Goal: Find specific page/section: Find specific page/section

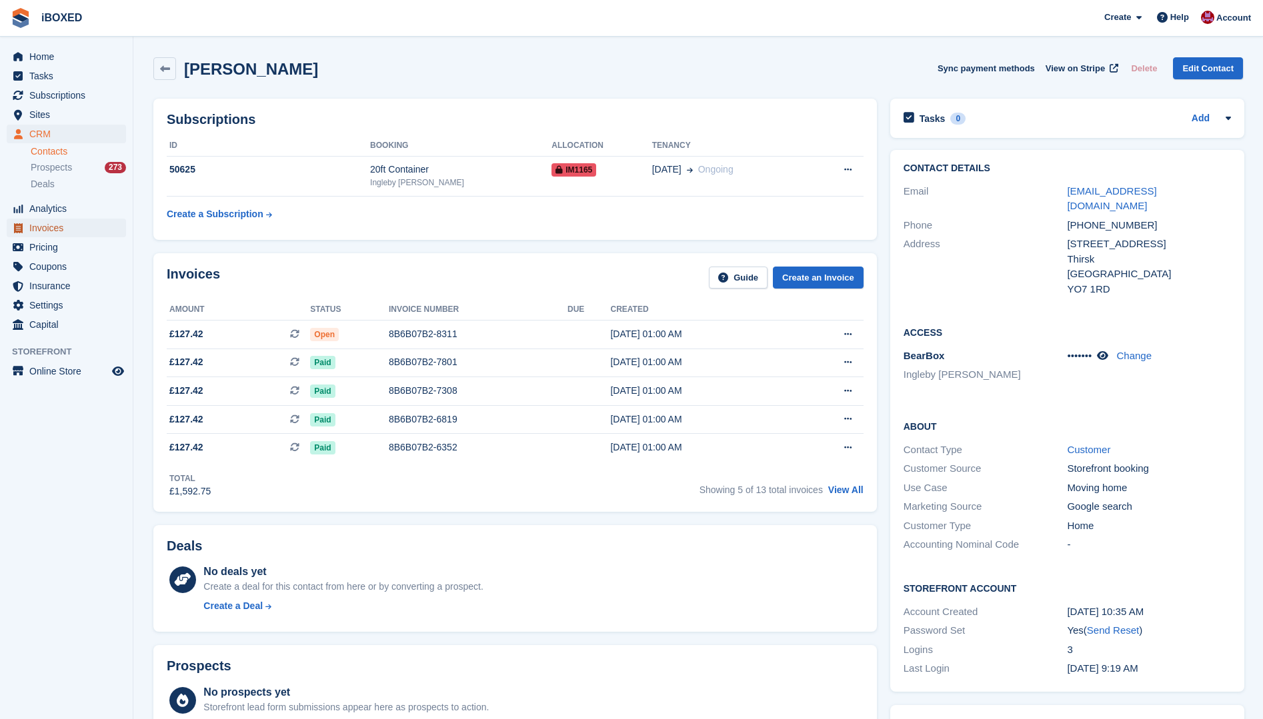
click at [64, 230] on span "Invoices" at bounding box center [69, 228] width 80 height 19
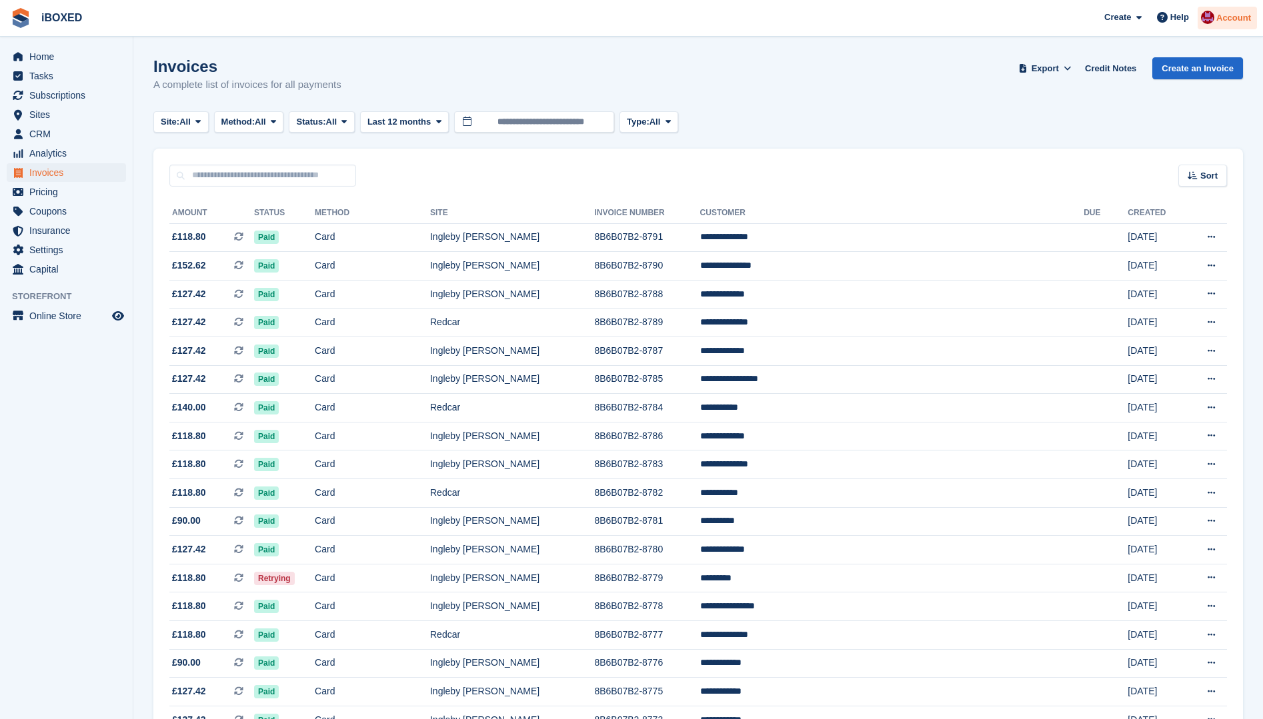
click at [1214, 17] on img at bounding box center [1207, 17] width 13 height 13
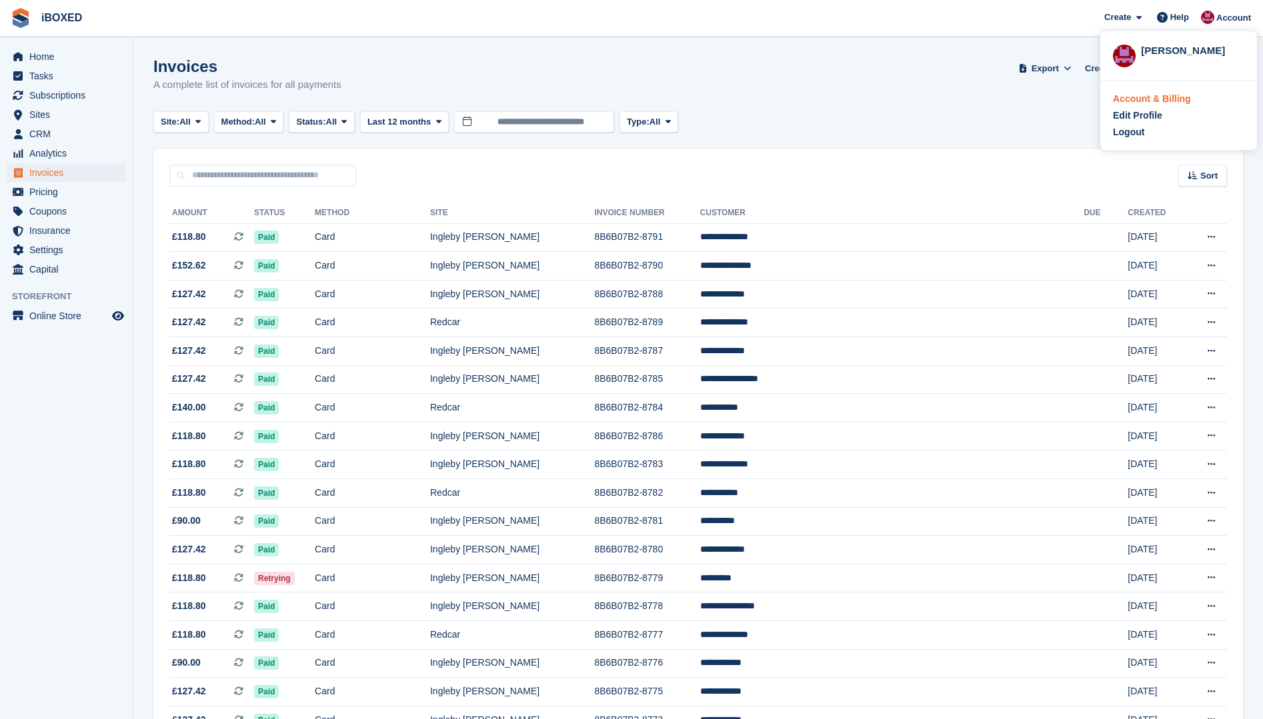
click at [1158, 97] on div "Account & Billing" at bounding box center [1152, 99] width 78 height 14
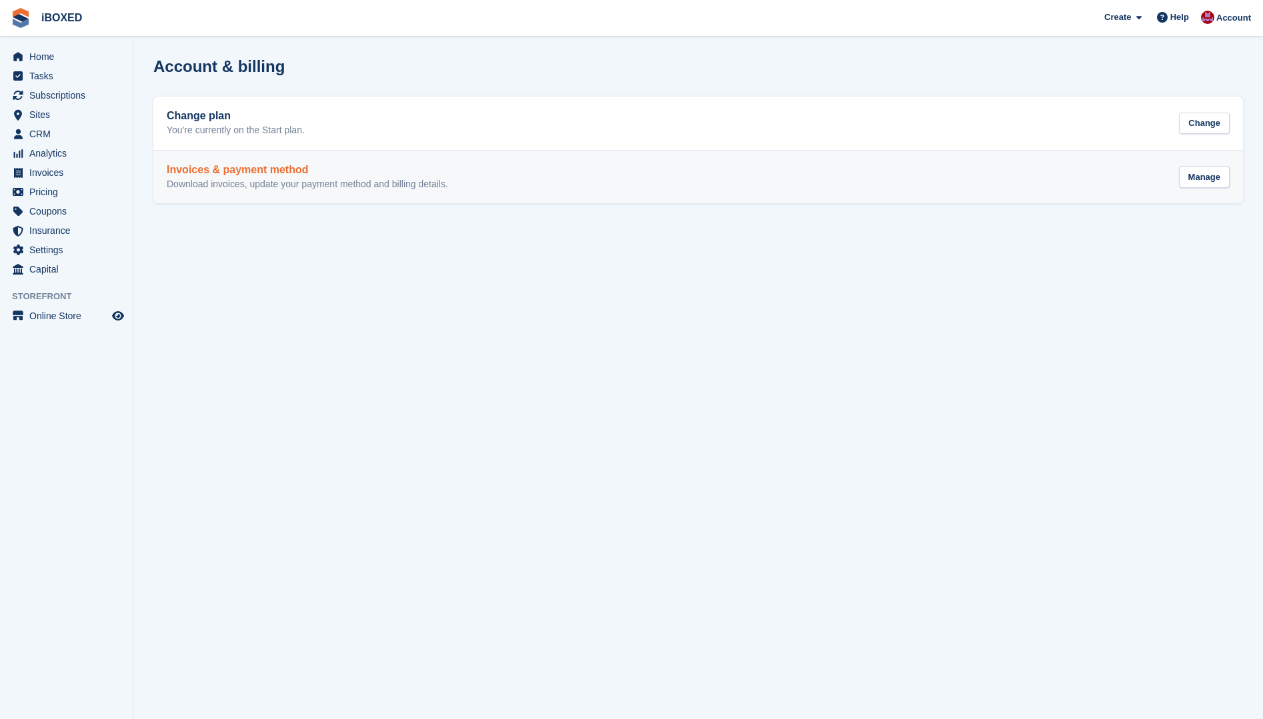
click at [233, 180] on p "Download invoices, update your payment method and billing details." at bounding box center [307, 185] width 281 height 12
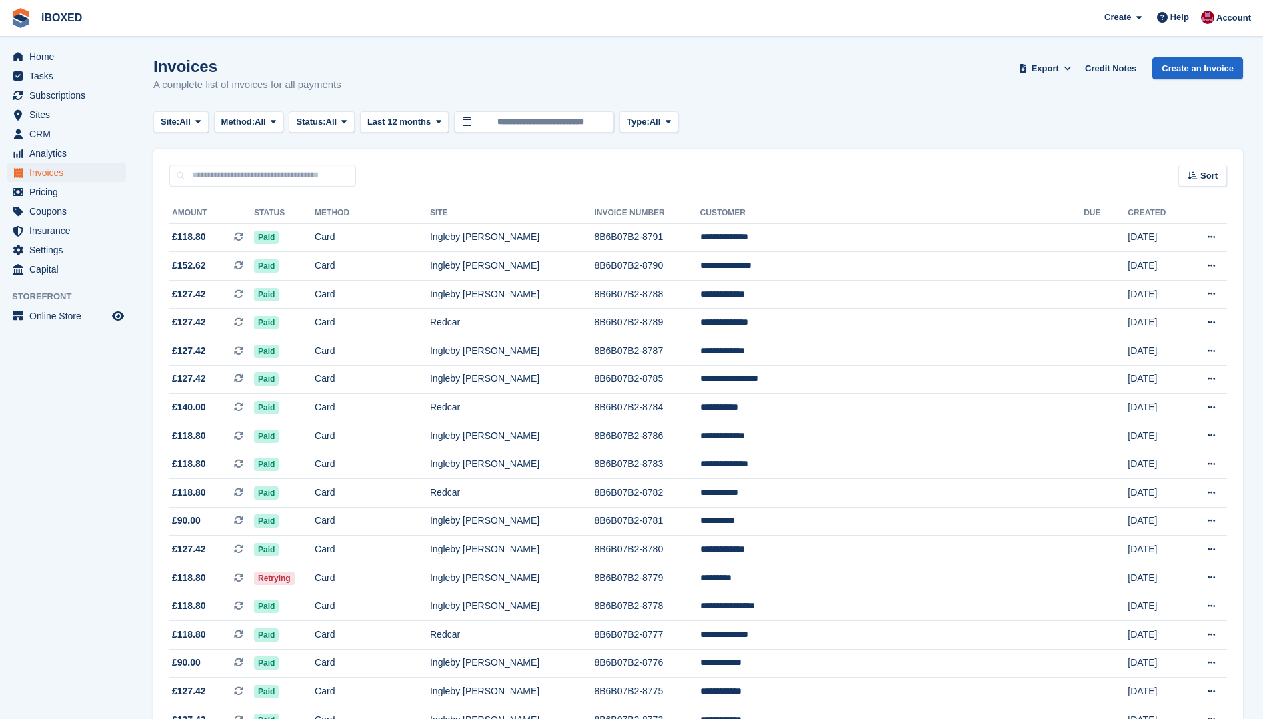
click at [37, 45] on div "Home Tasks Subscriptions Subscriptions Subscriptions Price increases NEW Price …" at bounding box center [66, 160] width 133 height 237
click at [35, 55] on span "Home" at bounding box center [69, 56] width 80 height 19
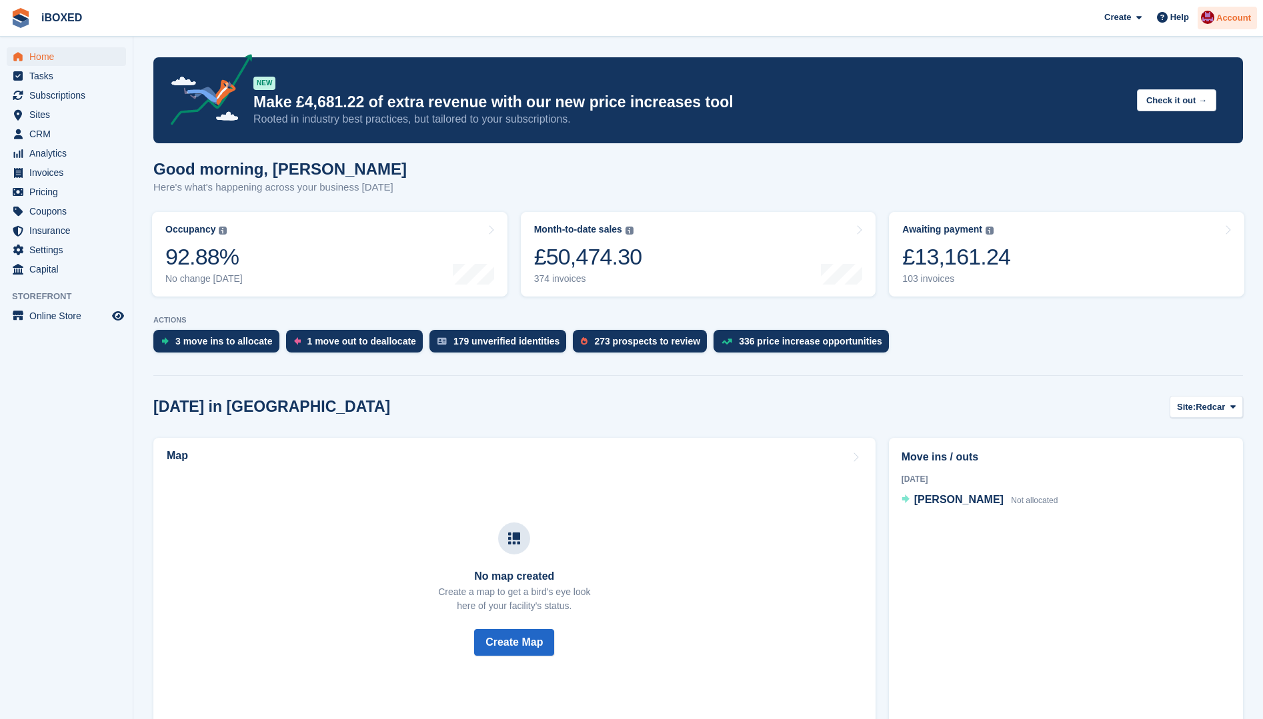
click at [1232, 20] on span "Account" at bounding box center [1233, 17] width 35 height 13
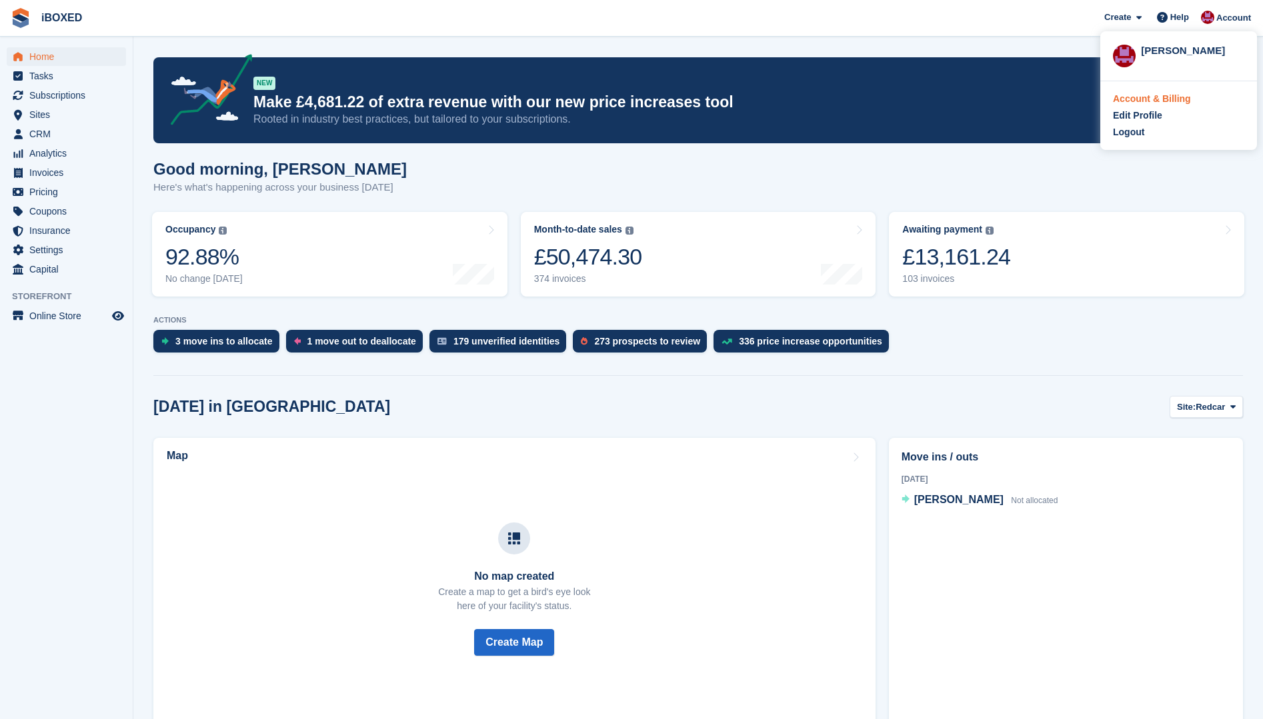
click at [1153, 103] on div "Account & Billing" at bounding box center [1152, 99] width 78 height 14
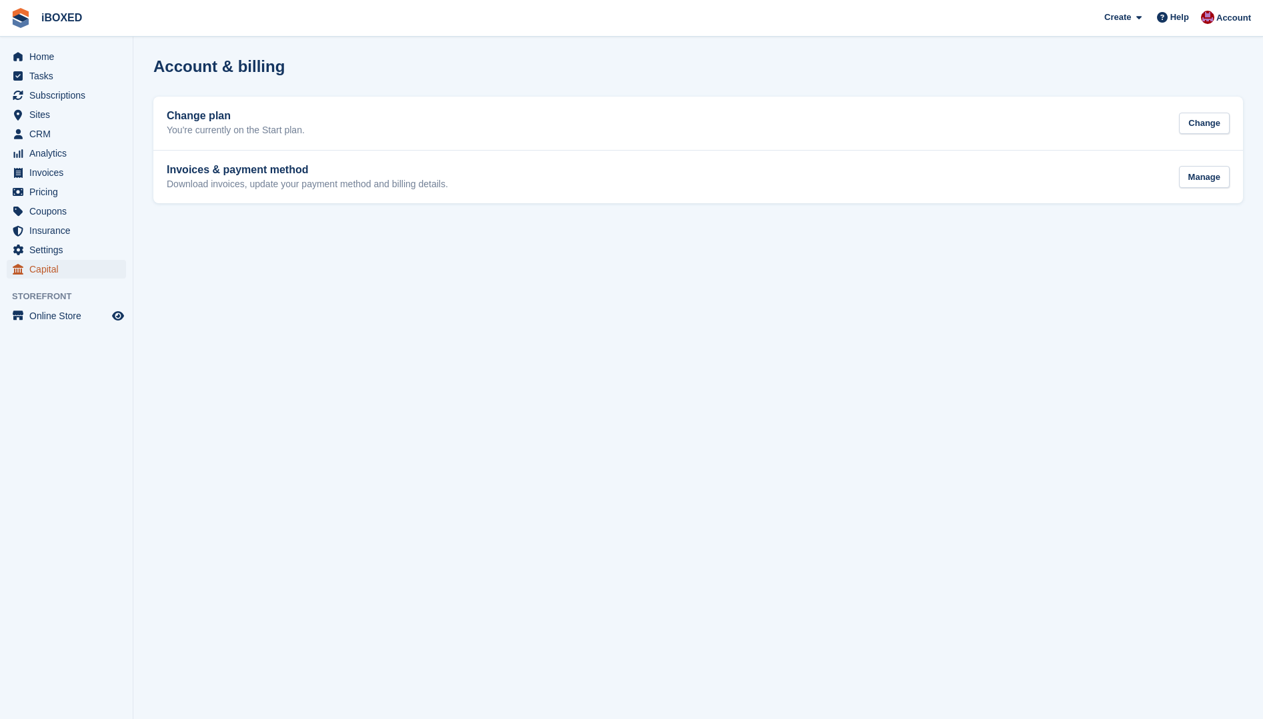
click at [27, 264] on link "Capital" at bounding box center [66, 269] width 119 height 19
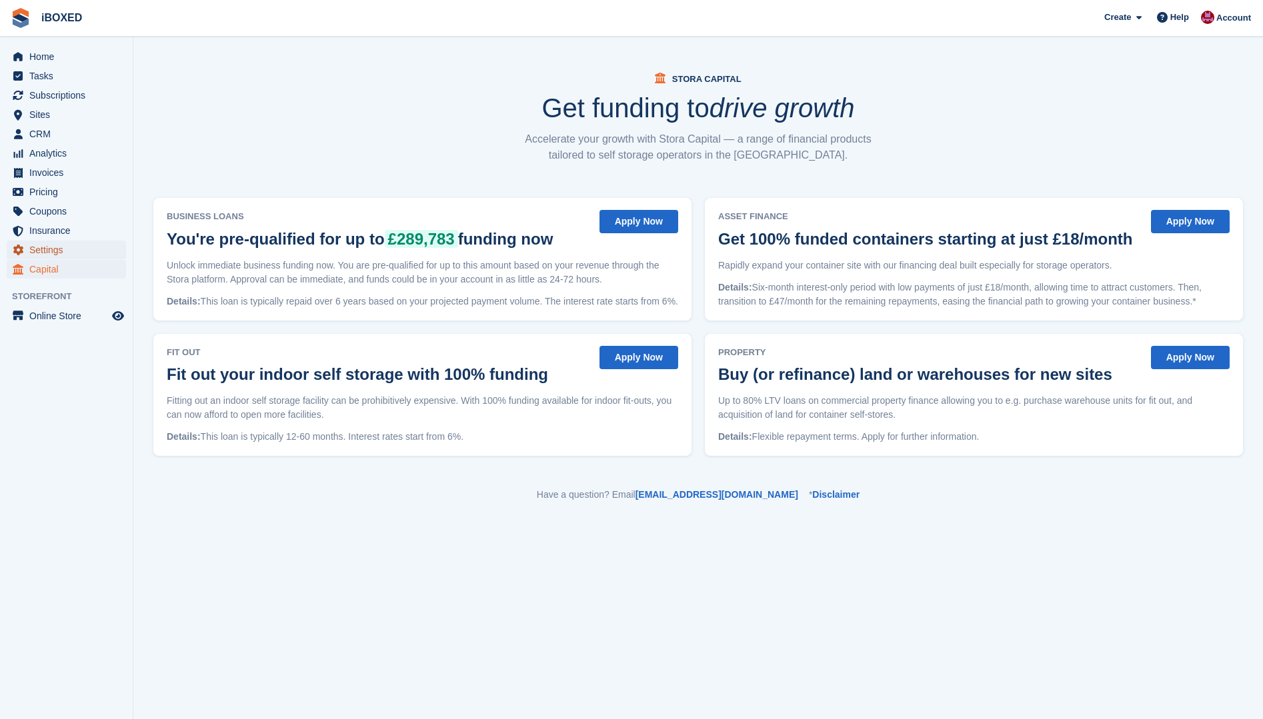
click at [31, 255] on span "Settings" at bounding box center [69, 250] width 80 height 19
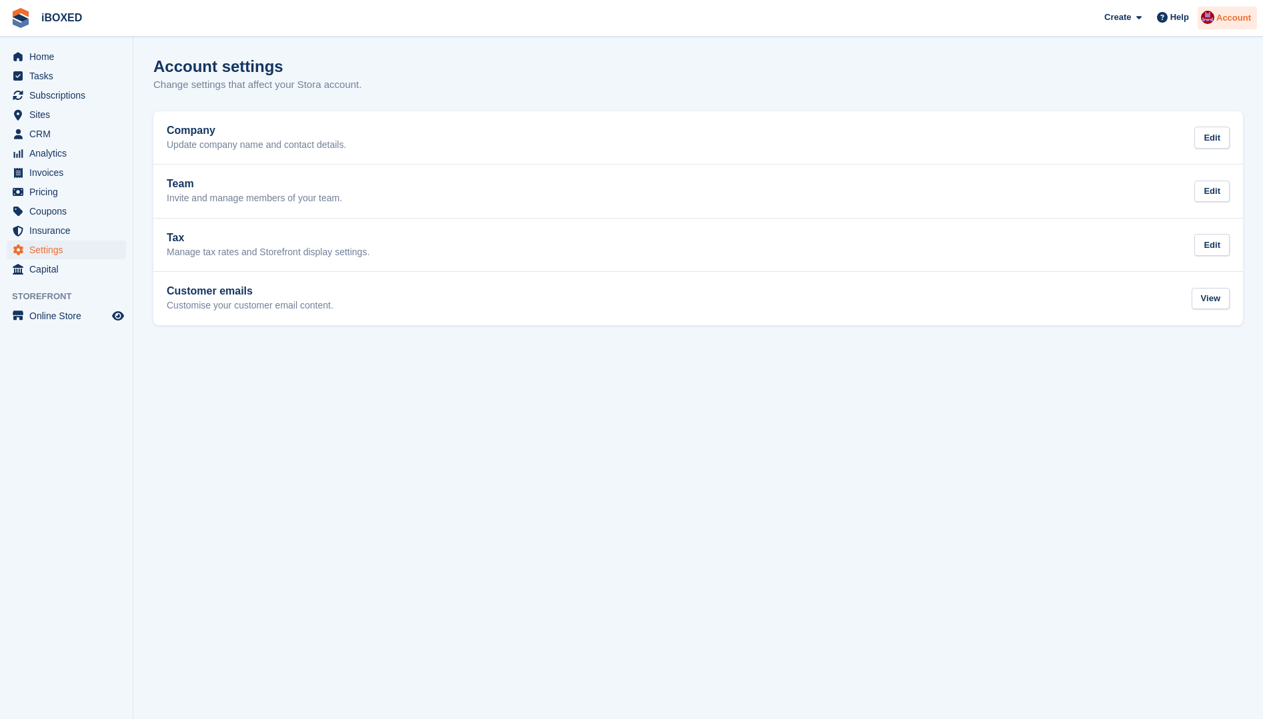
click at [1234, 15] on span "Account" at bounding box center [1233, 17] width 35 height 13
click at [867, 99] on div "Account settings Change settings that affect your Stora account." at bounding box center [698, 82] width 1090 height 51
click at [43, 157] on span "Analytics" at bounding box center [69, 153] width 80 height 19
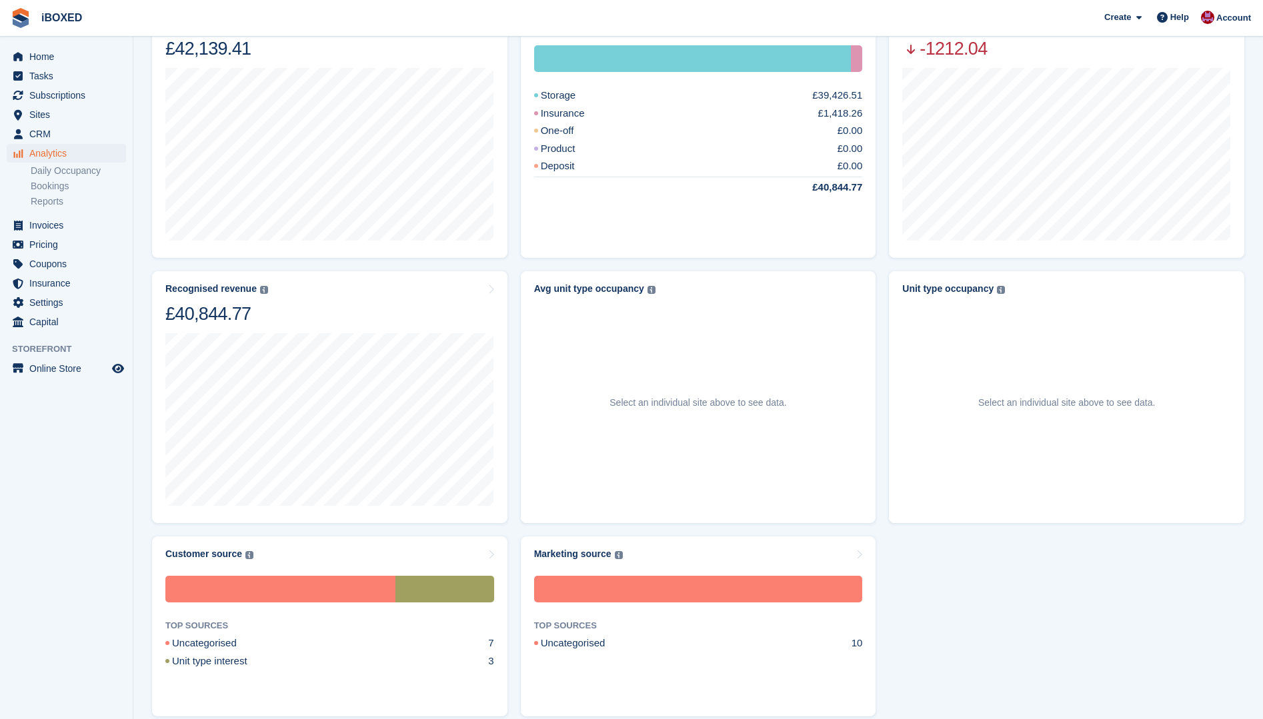
scroll to position [316, 0]
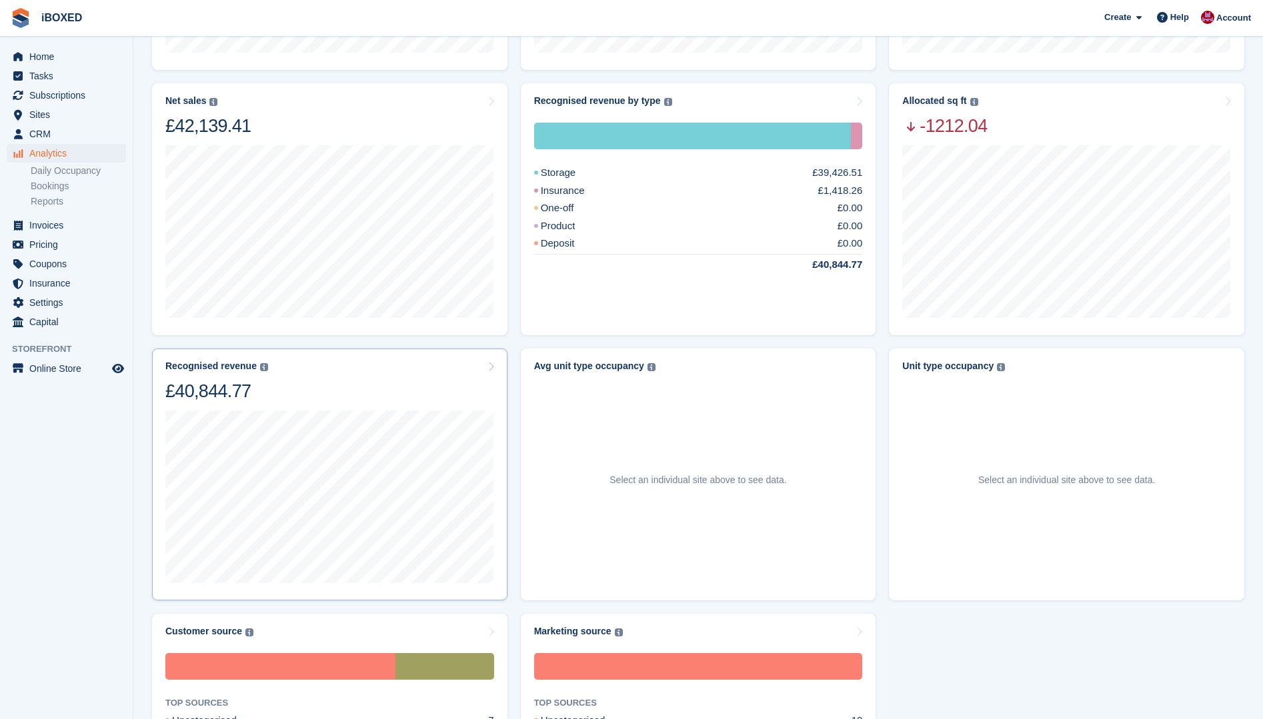
click at [481, 368] on div "Recognised revenue The sum of all finalised invoices, after discount and exclud…" at bounding box center [329, 382] width 329 height 42
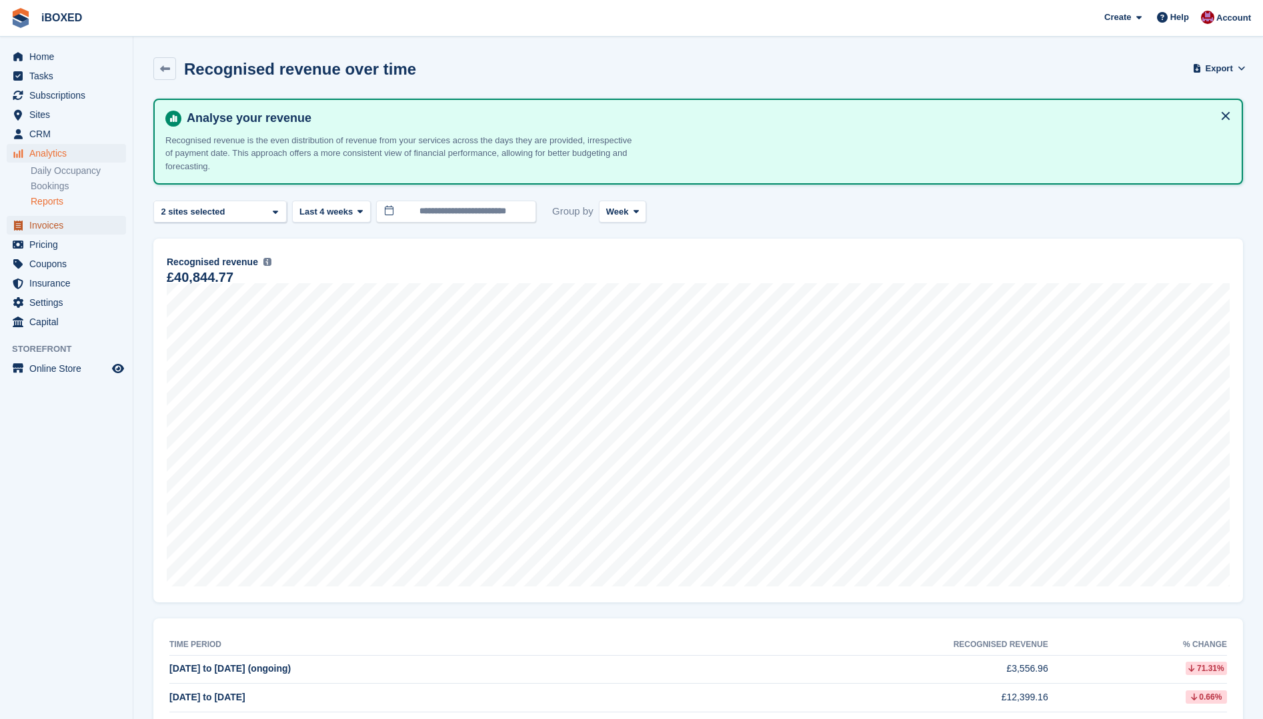
click at [53, 225] on span "Invoices" at bounding box center [69, 225] width 80 height 19
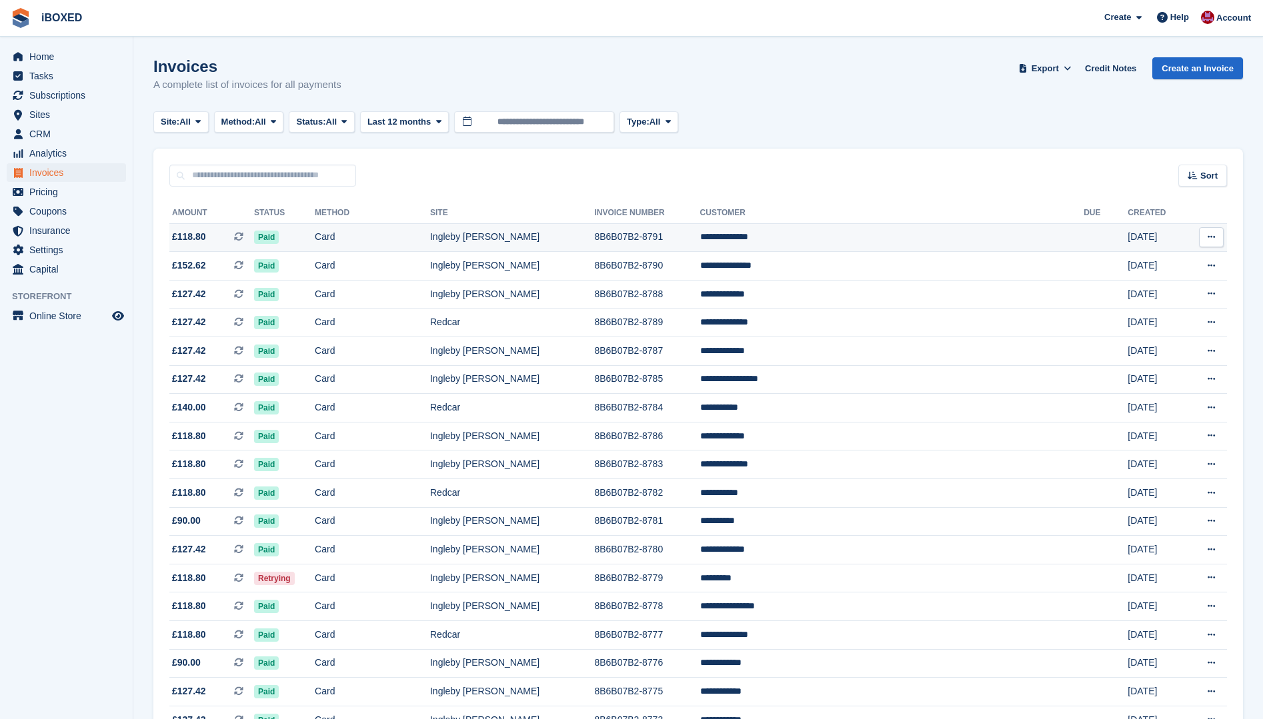
click at [430, 237] on td "Card" at bounding box center [372, 237] width 115 height 29
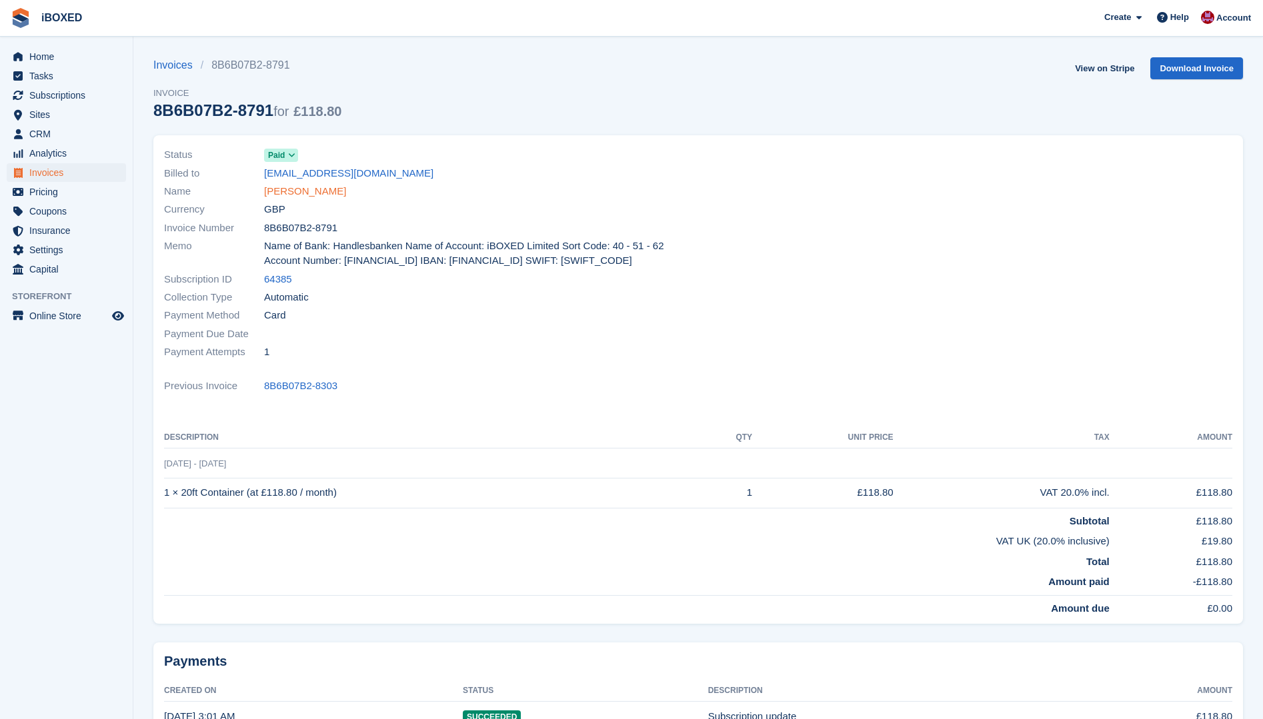
click at [289, 196] on link "[PERSON_NAME]" at bounding box center [305, 191] width 82 height 15
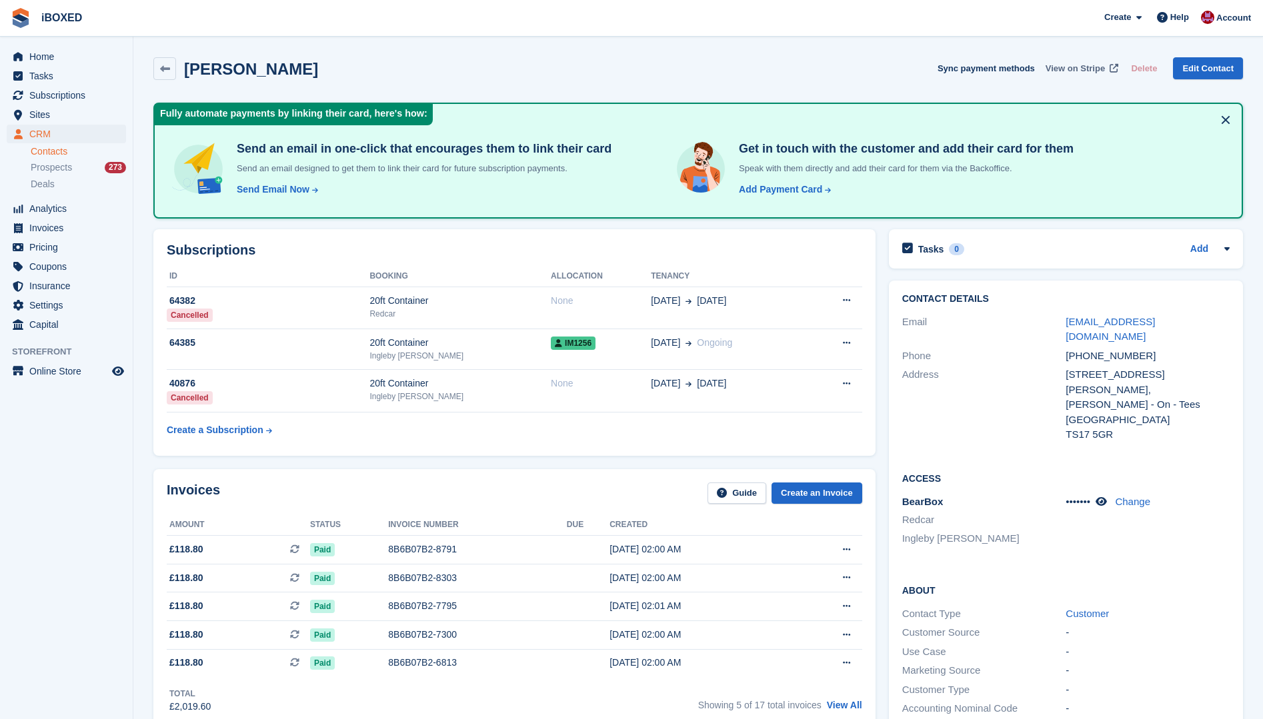
click at [1074, 65] on span "View on Stripe" at bounding box center [1075, 68] width 59 height 13
click at [1219, 119] on button at bounding box center [1225, 119] width 21 height 21
